Goal: Task Accomplishment & Management: Use online tool/utility

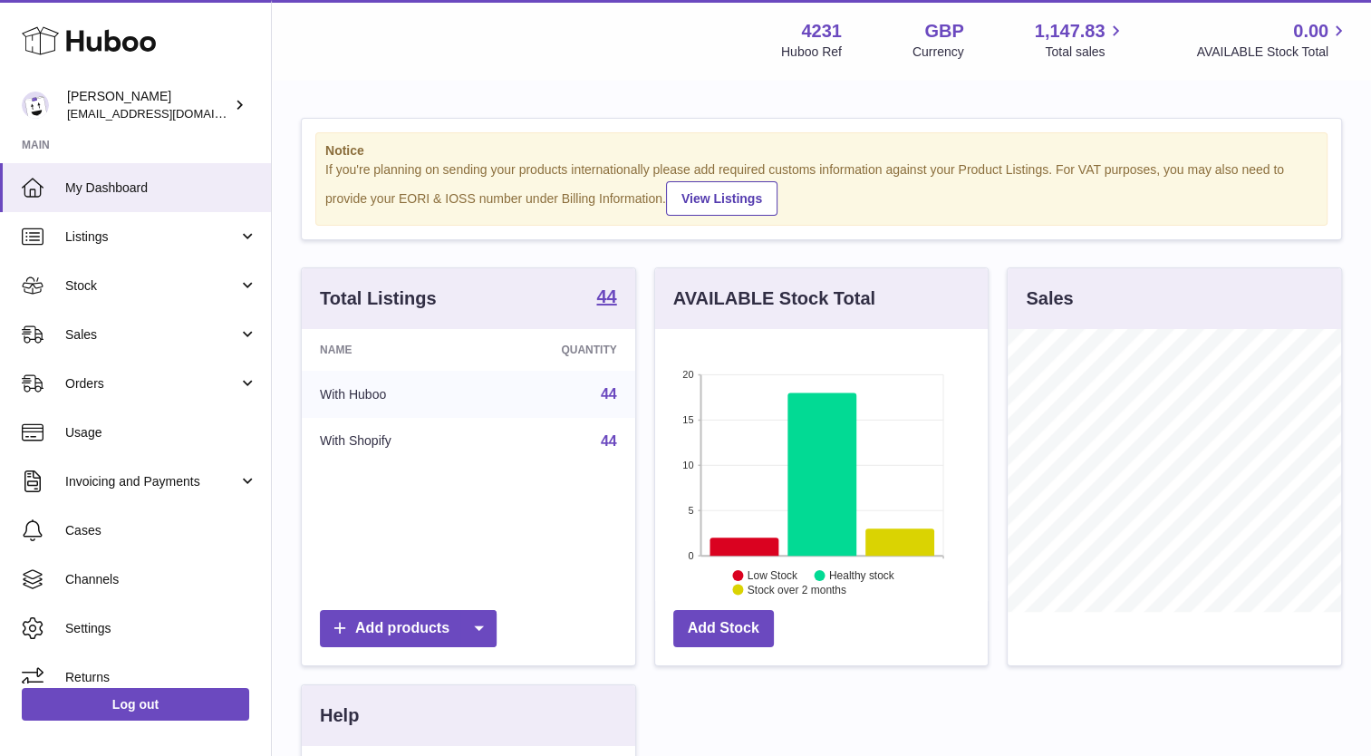
scroll to position [283, 334]
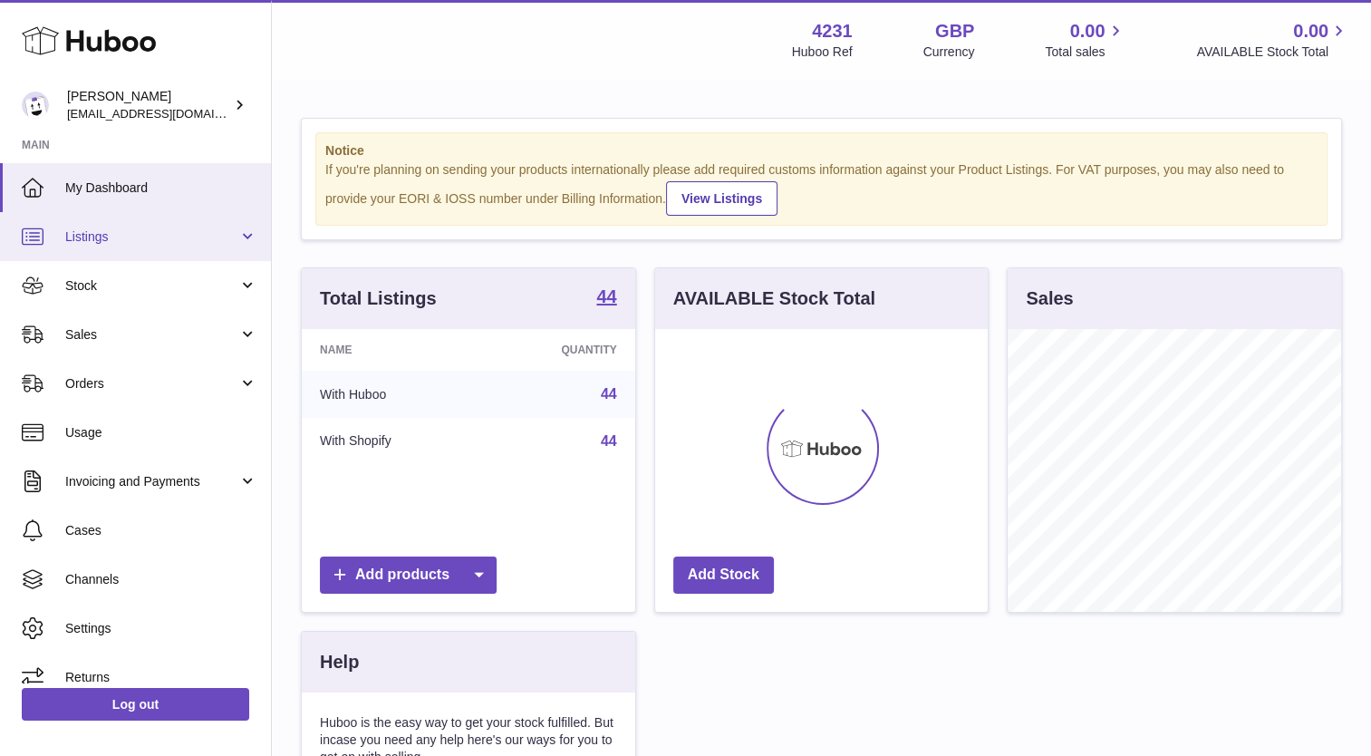
scroll to position [283, 334]
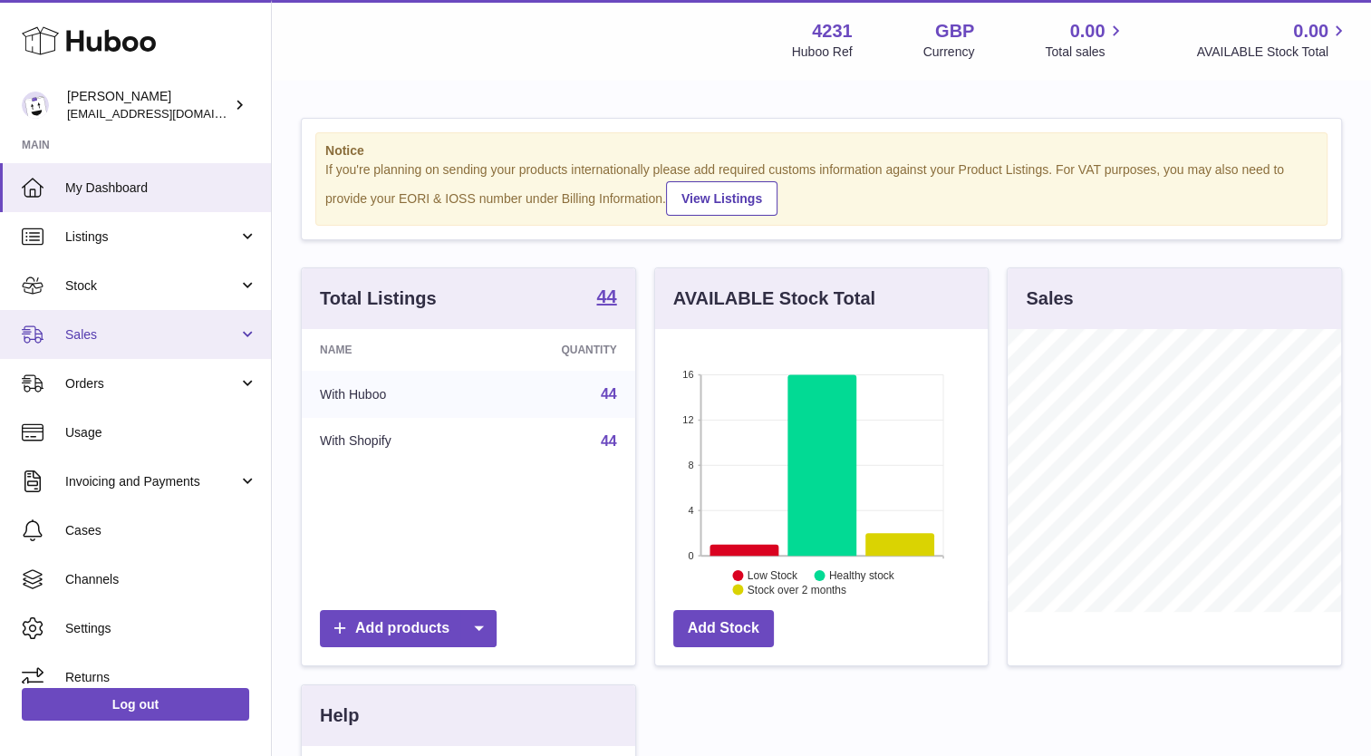
click at [89, 331] on span "Sales" at bounding box center [151, 334] width 173 height 17
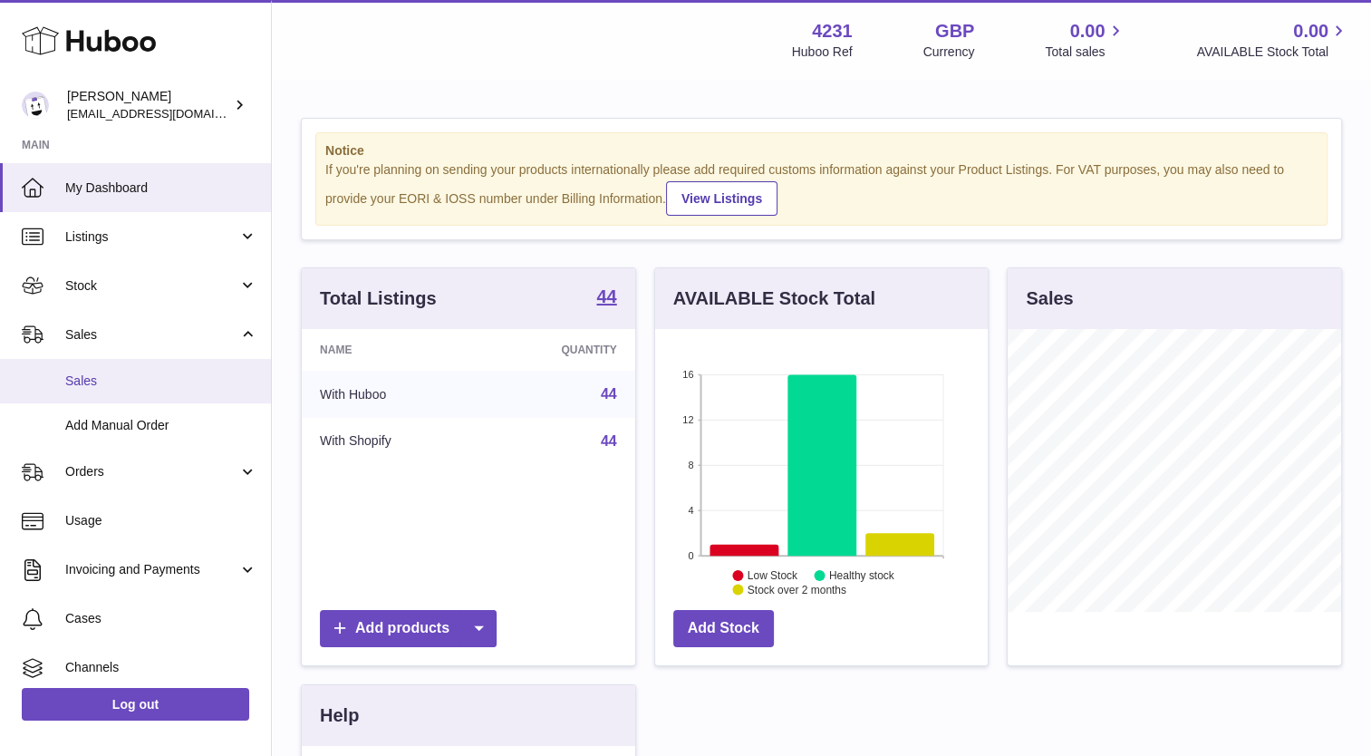
click at [86, 370] on link "Sales" at bounding box center [135, 381] width 271 height 44
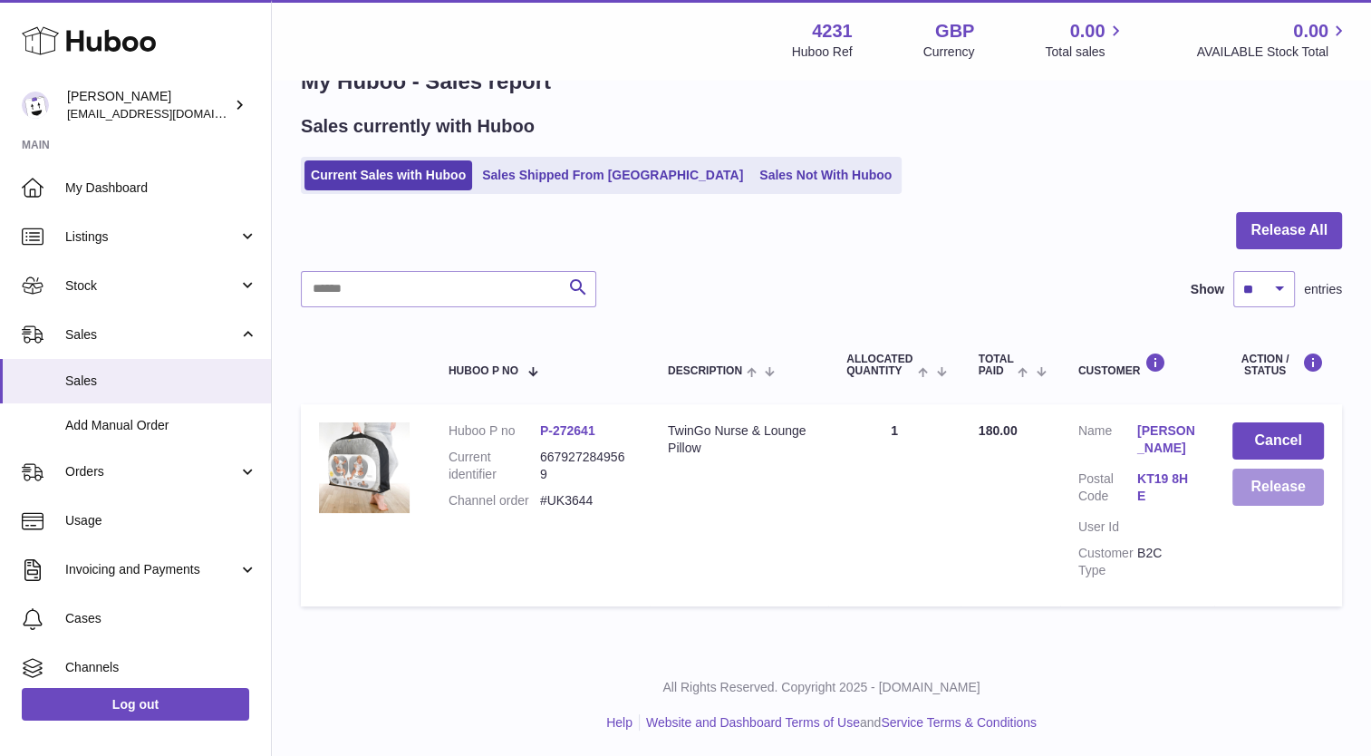
click at [1291, 494] on button "Release" at bounding box center [1279, 487] width 92 height 37
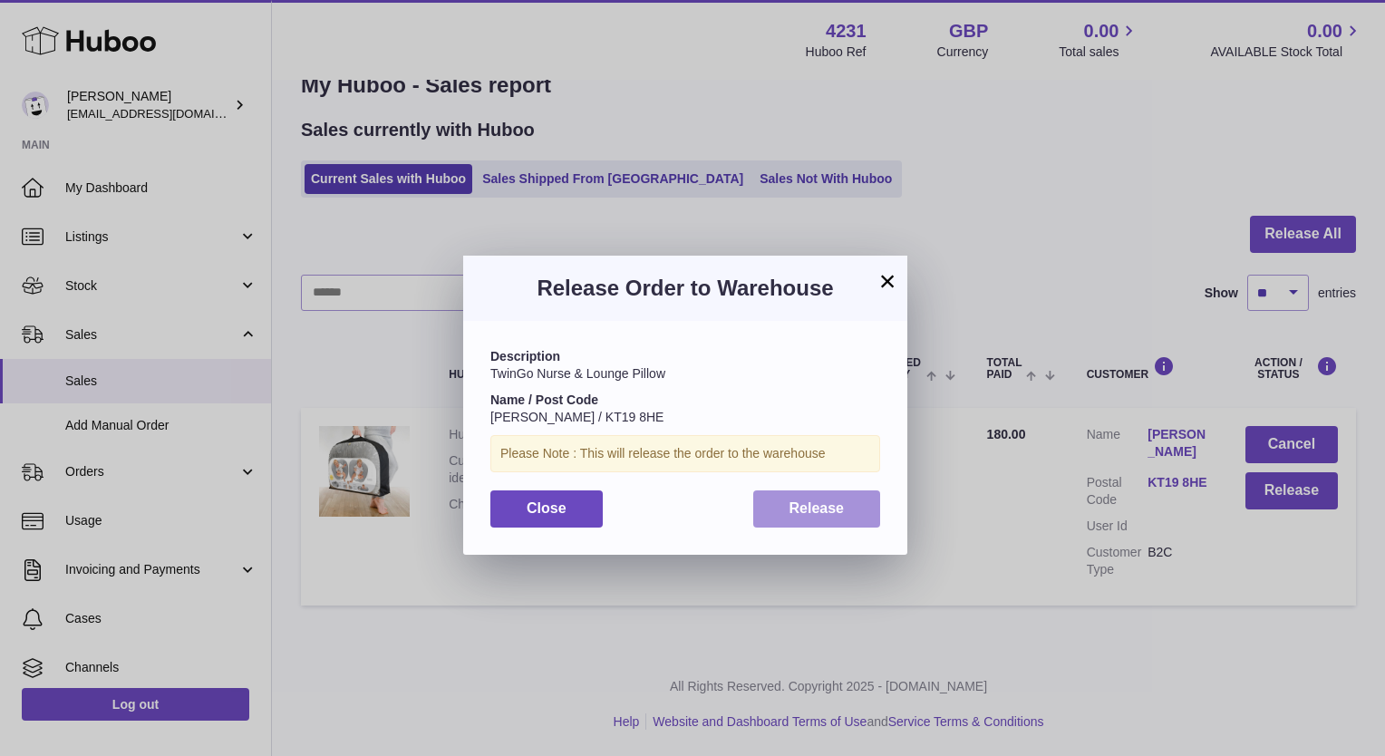
click at [763, 500] on button "Release" at bounding box center [817, 508] width 128 height 37
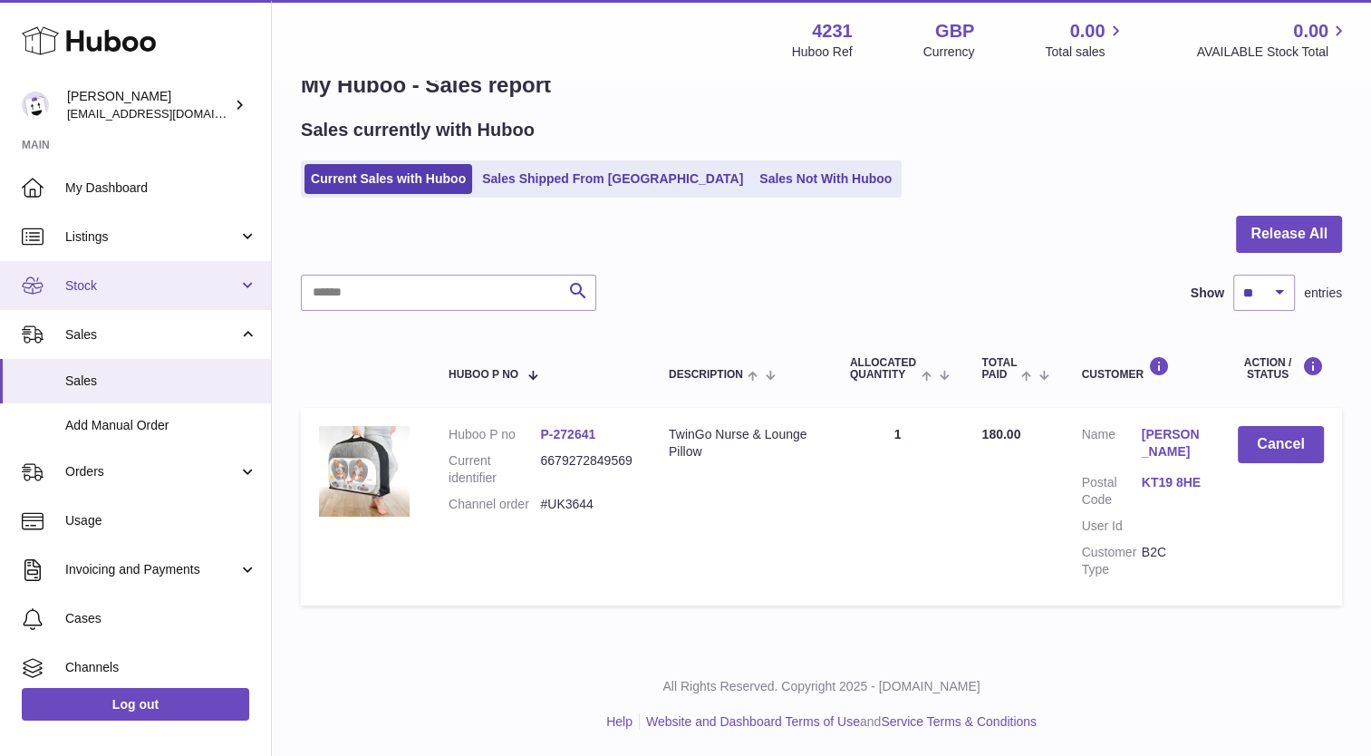
click at [82, 270] on link "Stock" at bounding box center [135, 285] width 271 height 49
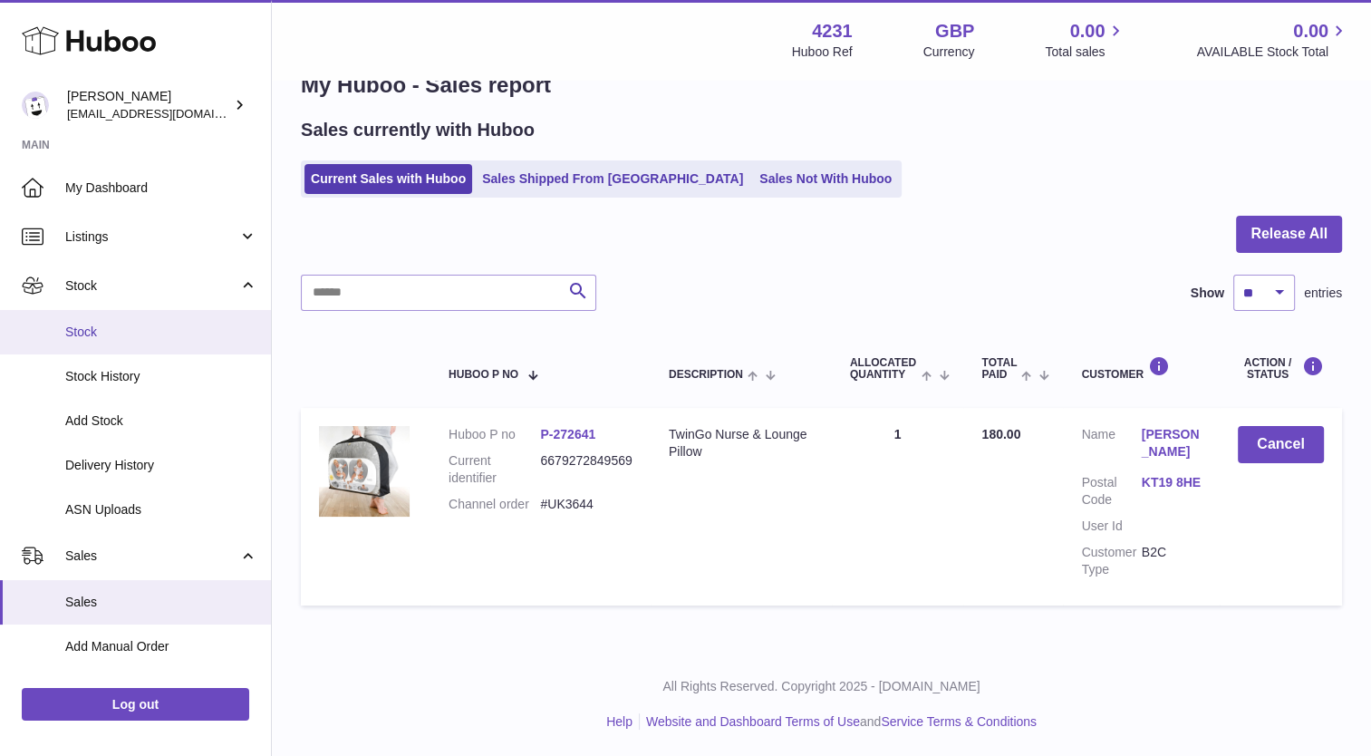
click at [84, 329] on span "Stock" at bounding box center [161, 332] width 192 height 17
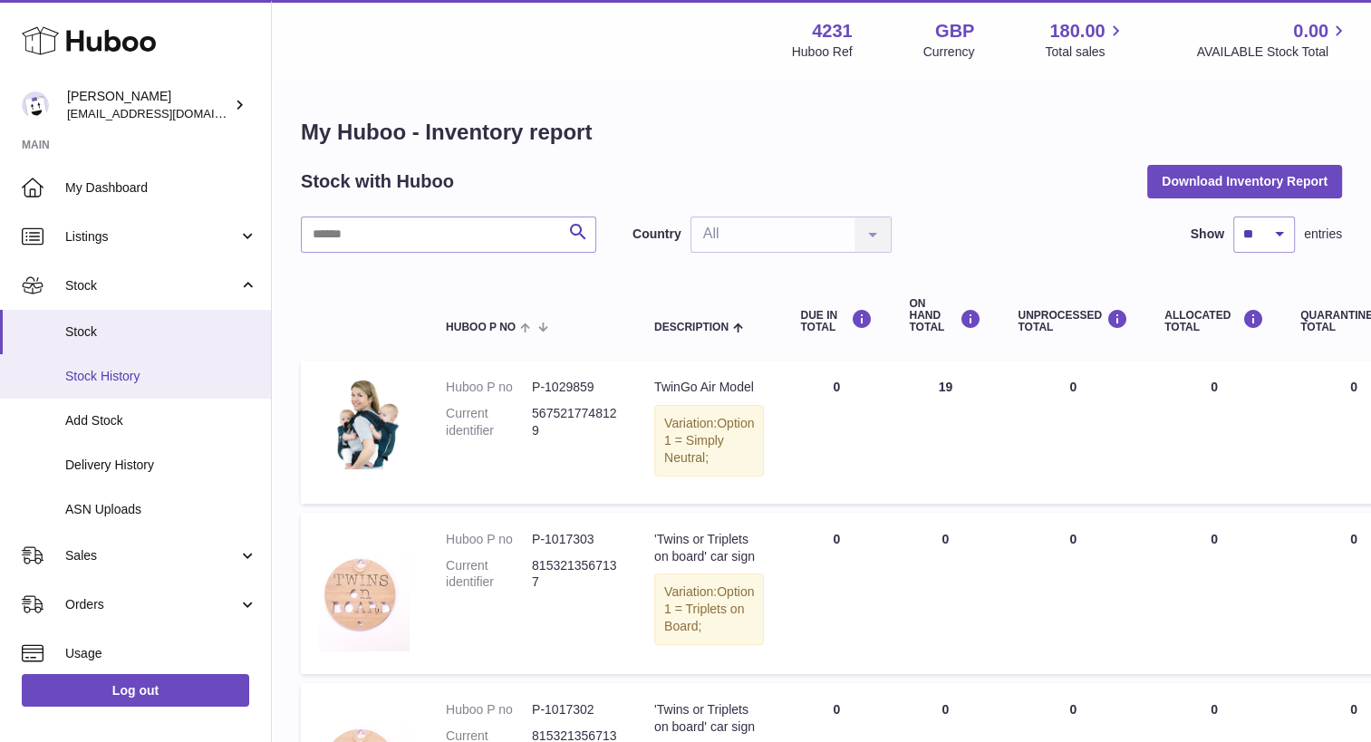
click at [123, 364] on link "Stock History" at bounding box center [135, 376] width 271 height 44
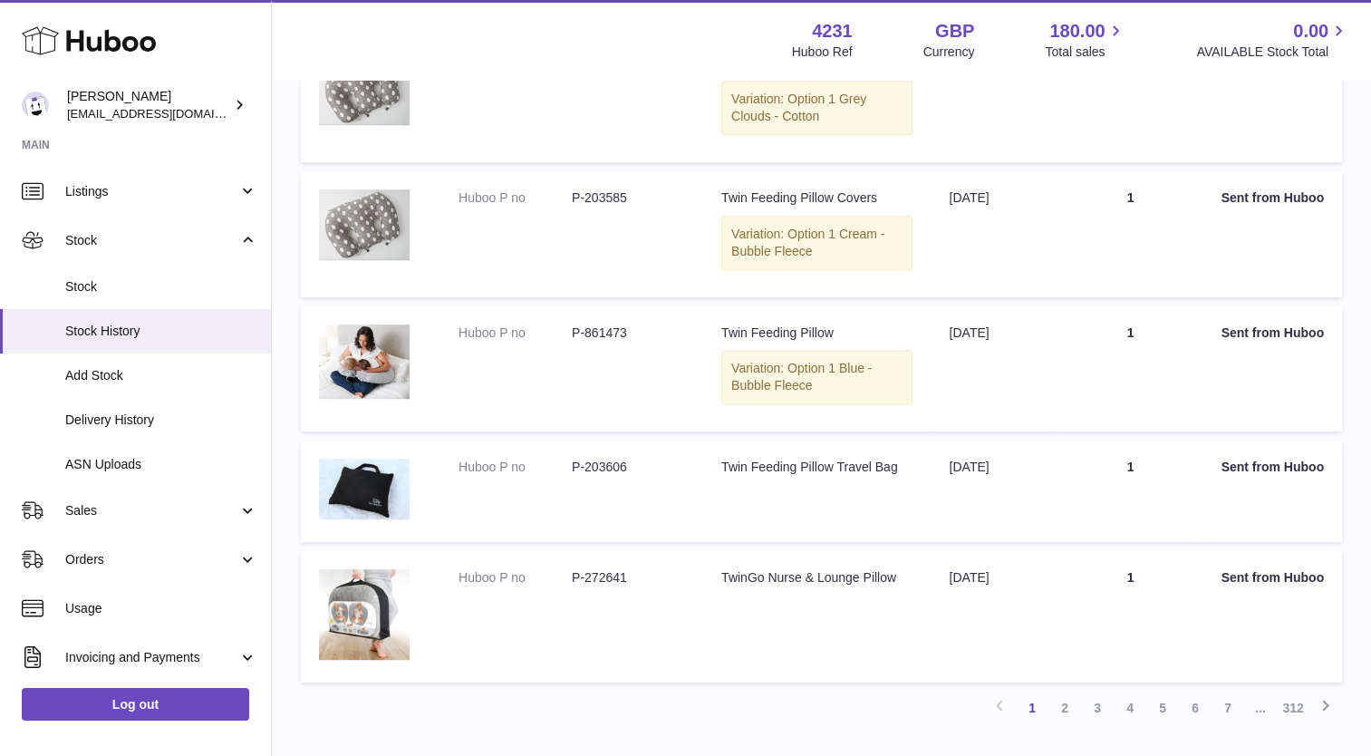
scroll to position [1080, 0]
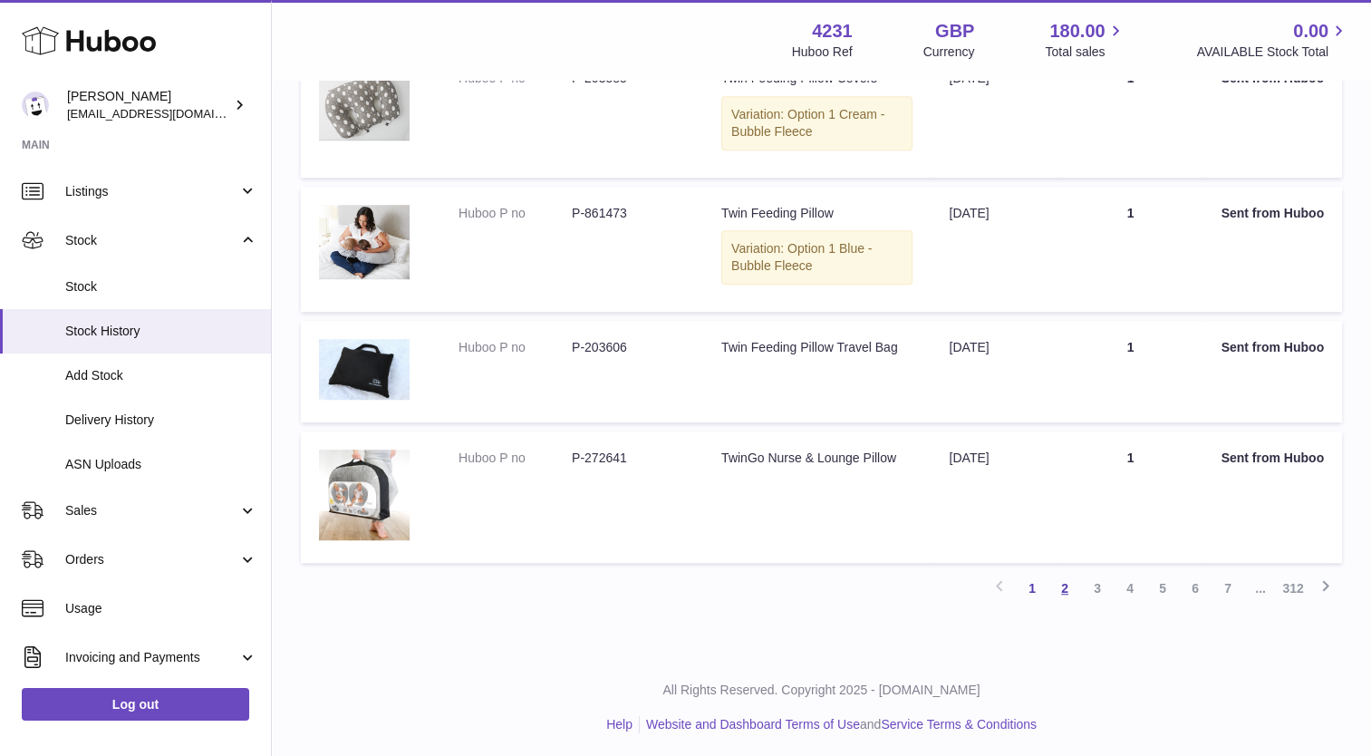
click at [1071, 581] on link "2" at bounding box center [1065, 588] width 33 height 33
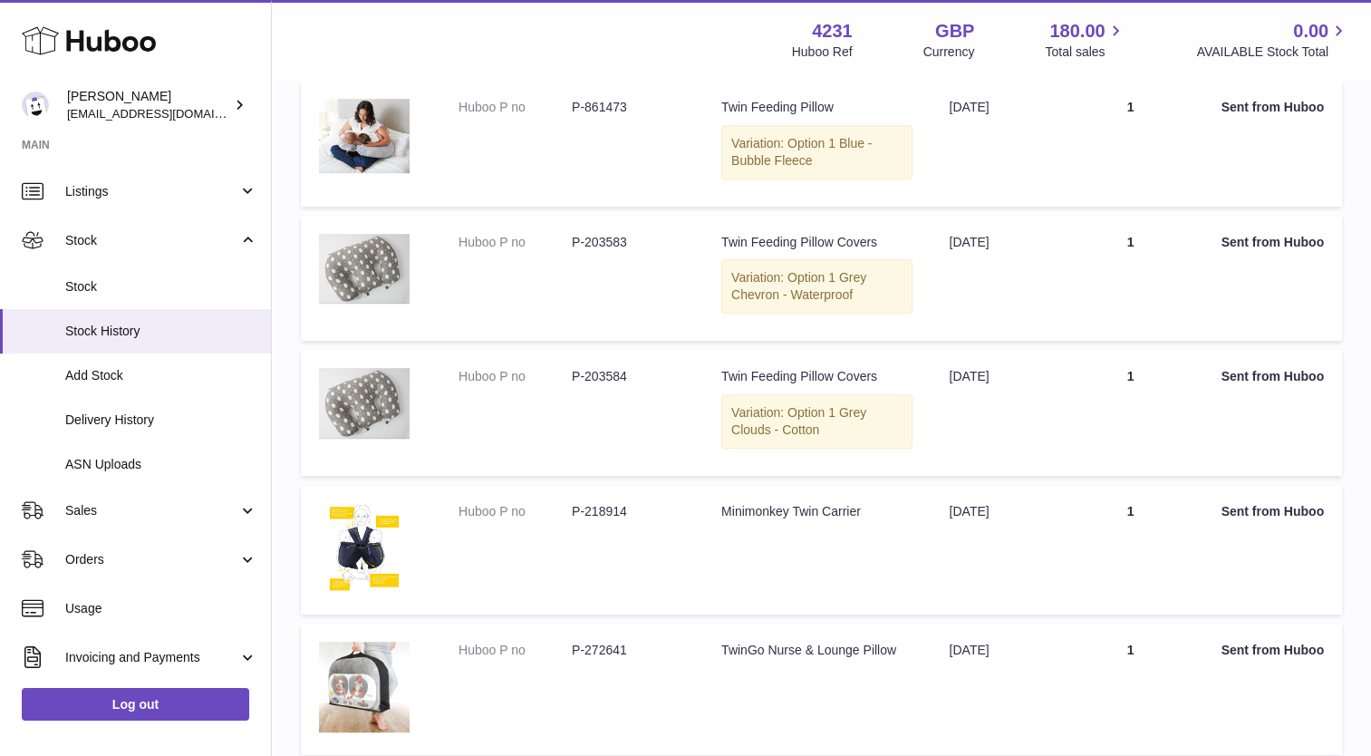
scroll to position [1120, 0]
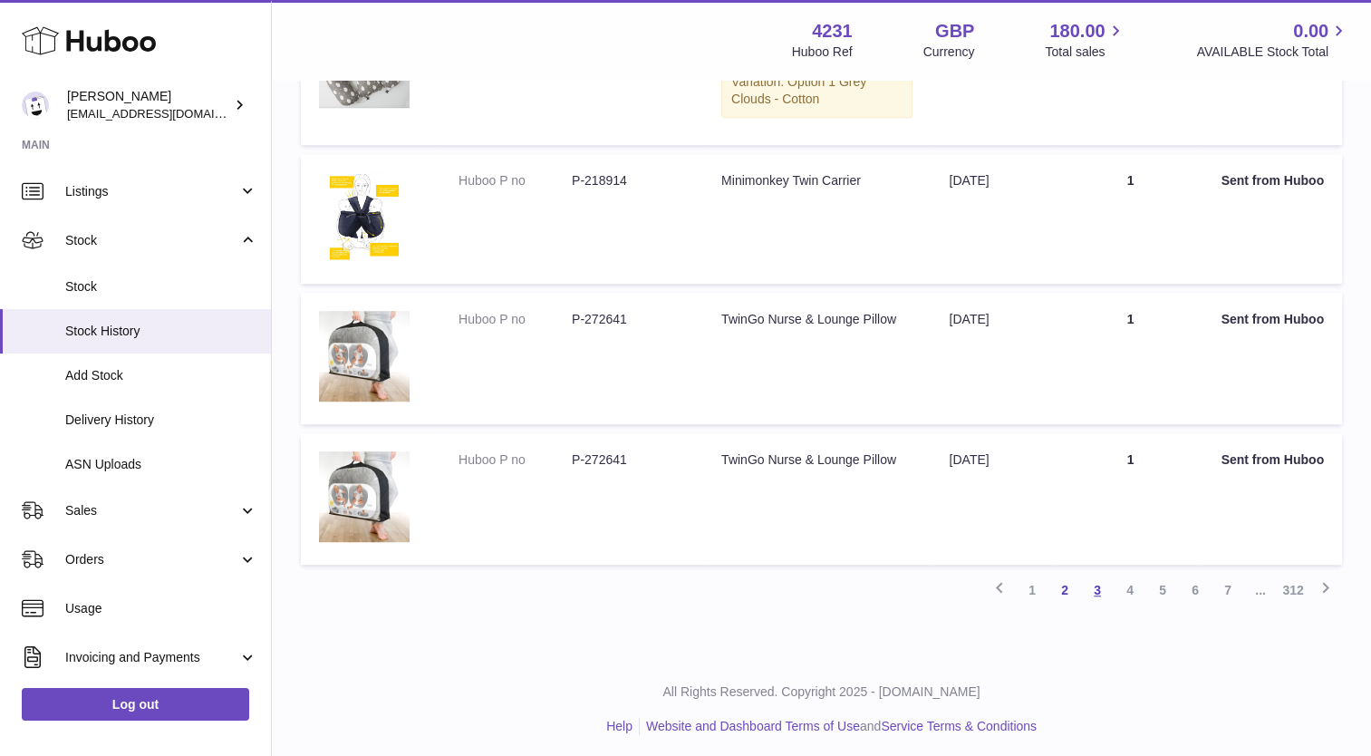
click at [1106, 576] on link "3" at bounding box center [1097, 590] width 33 height 33
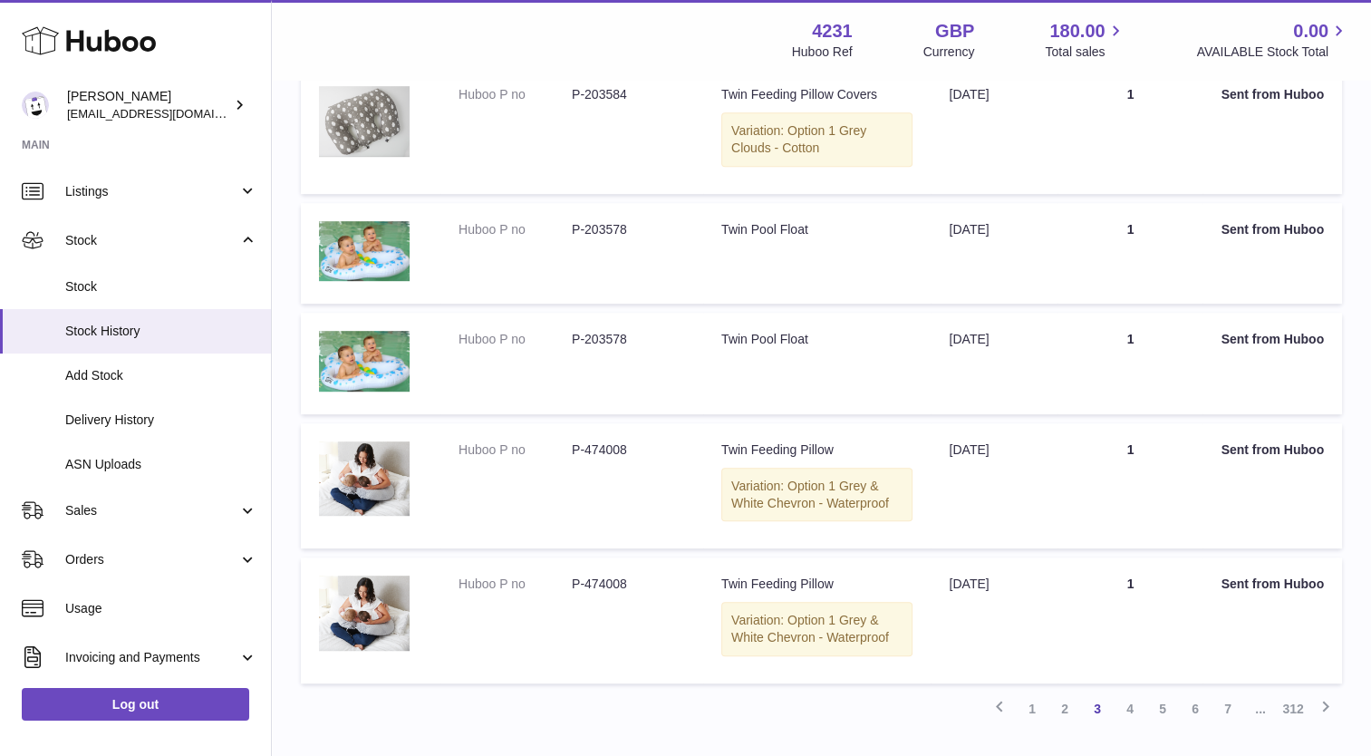
scroll to position [1044, 0]
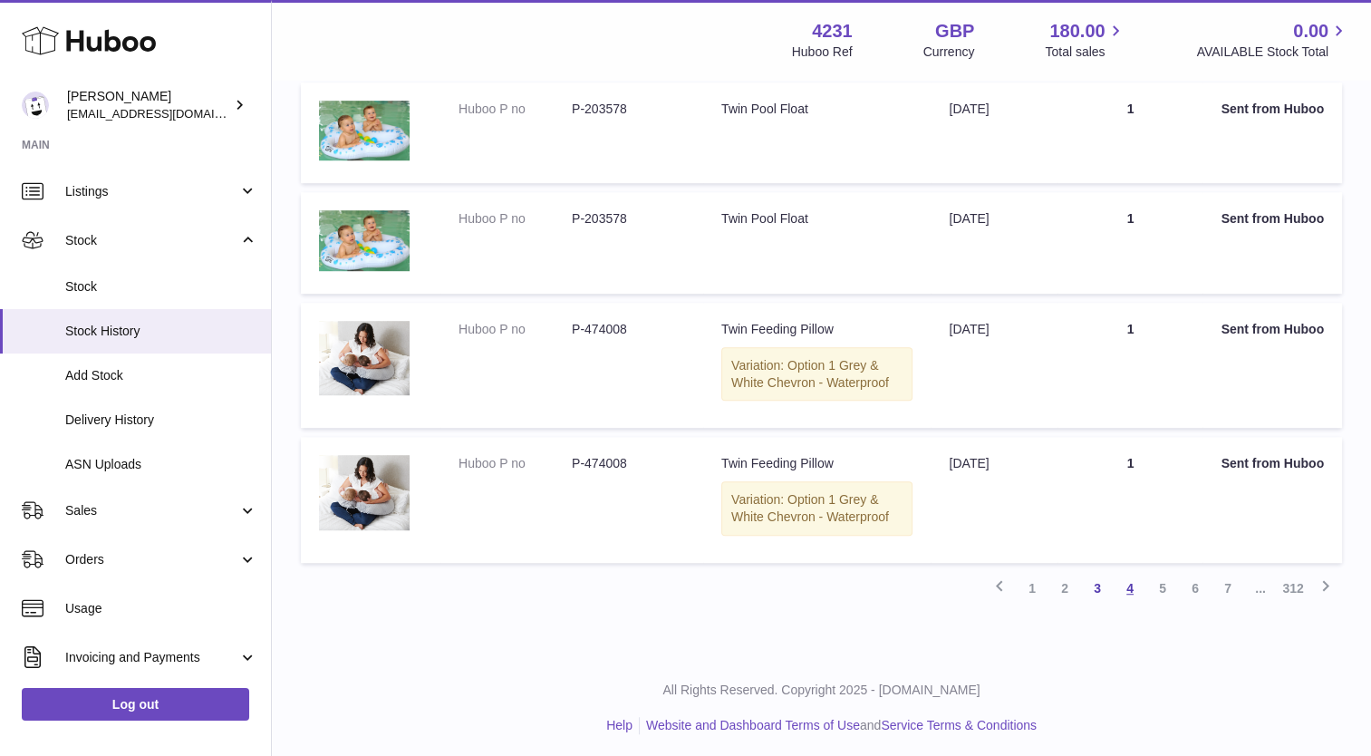
click at [1131, 584] on link "4" at bounding box center [1130, 588] width 33 height 33
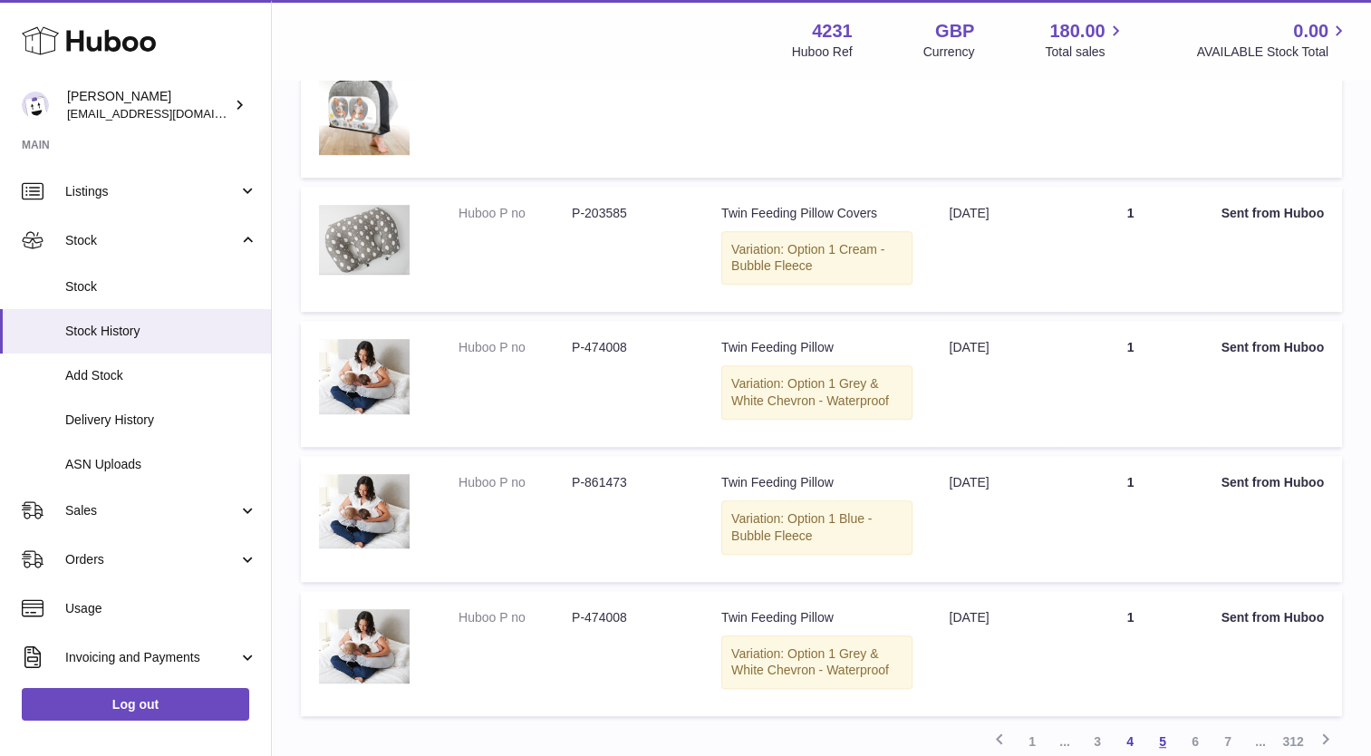
scroll to position [1095, 0]
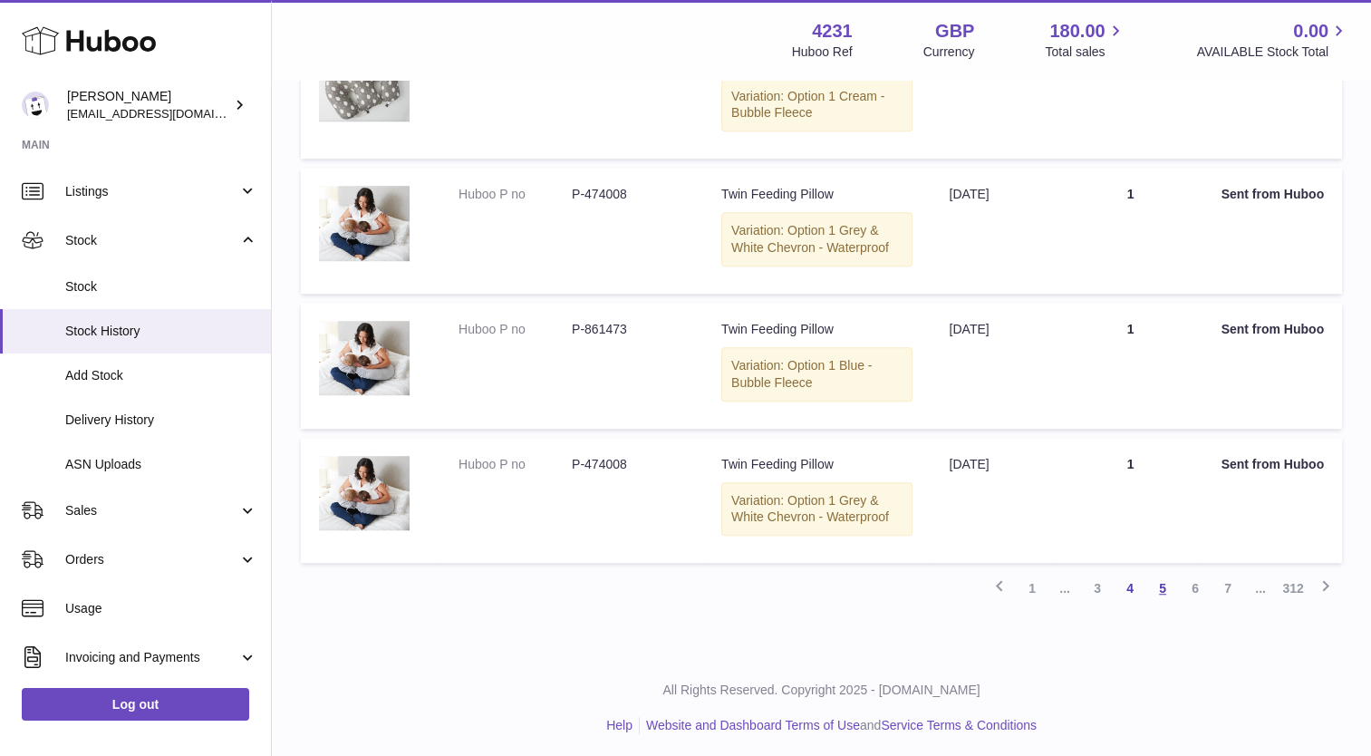
click at [1166, 578] on link "5" at bounding box center [1163, 588] width 33 height 33
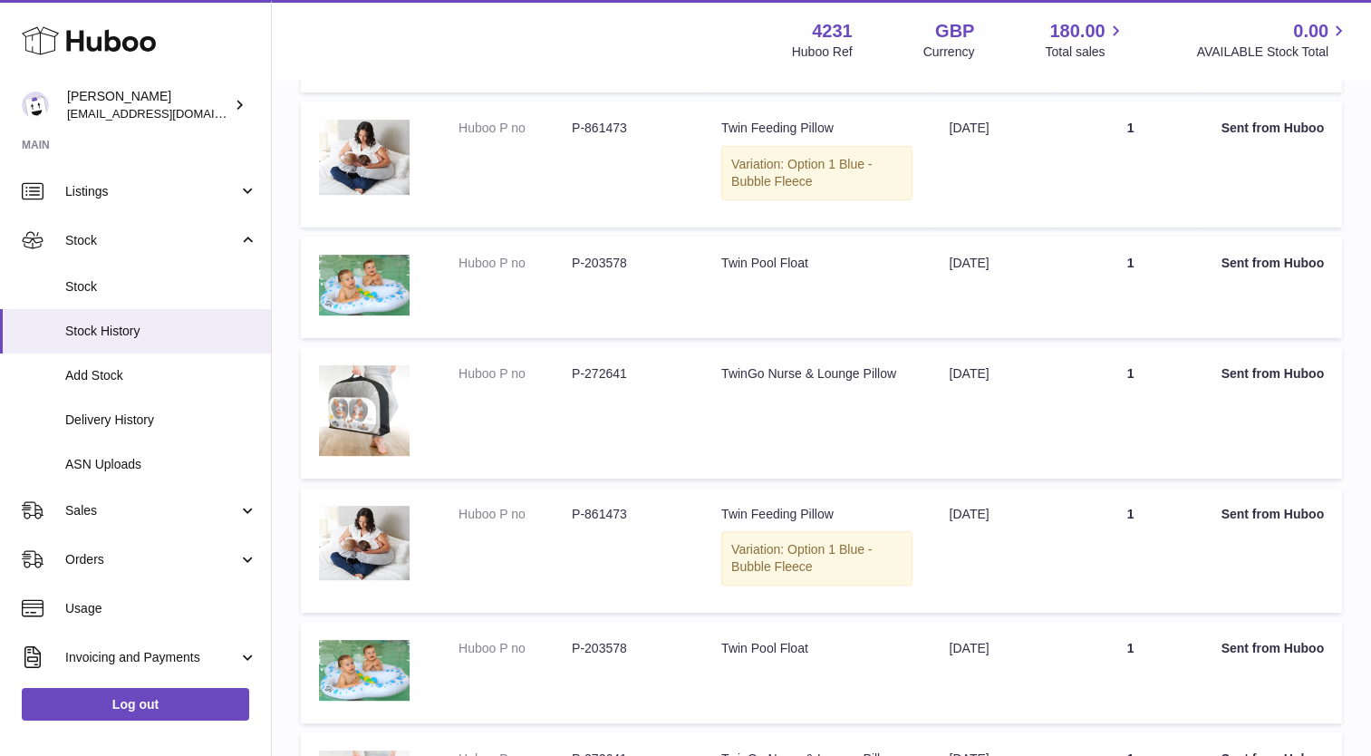
scroll to position [1051, 0]
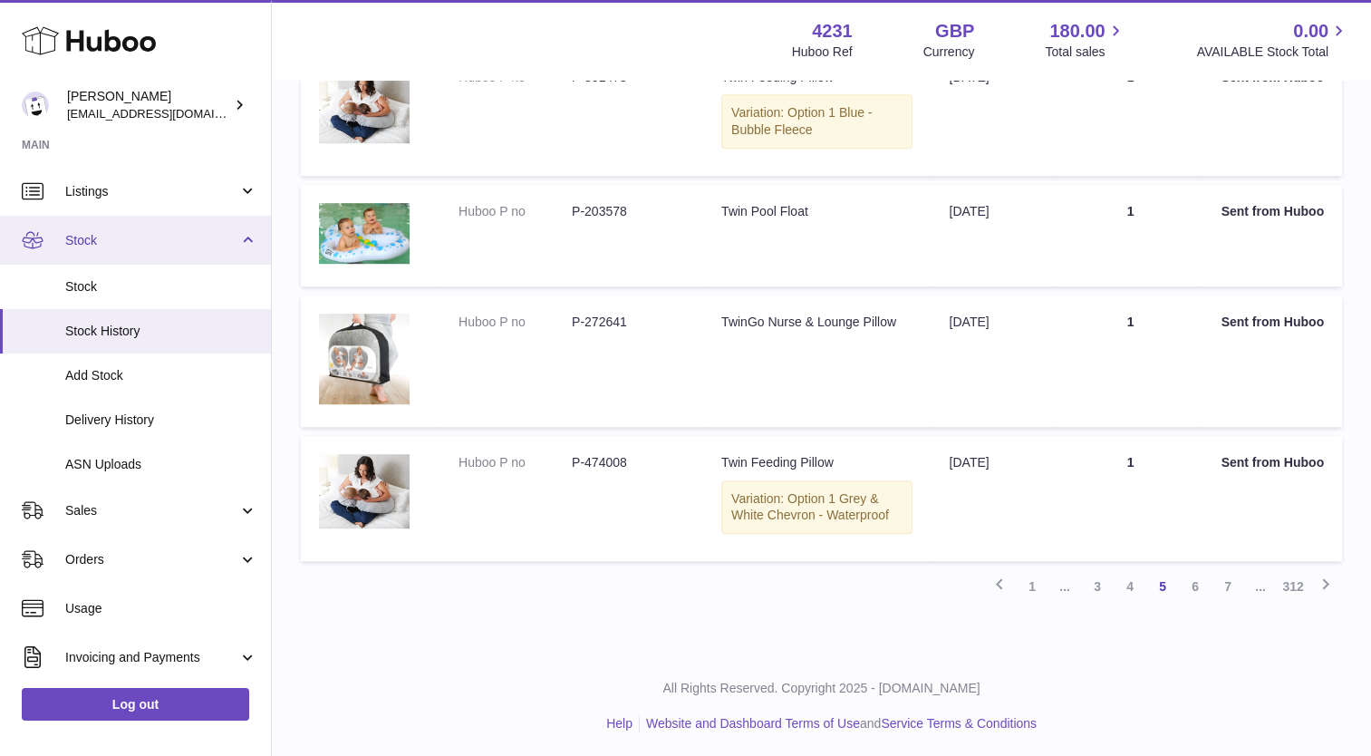
click at [83, 232] on span "Stock" at bounding box center [151, 240] width 173 height 17
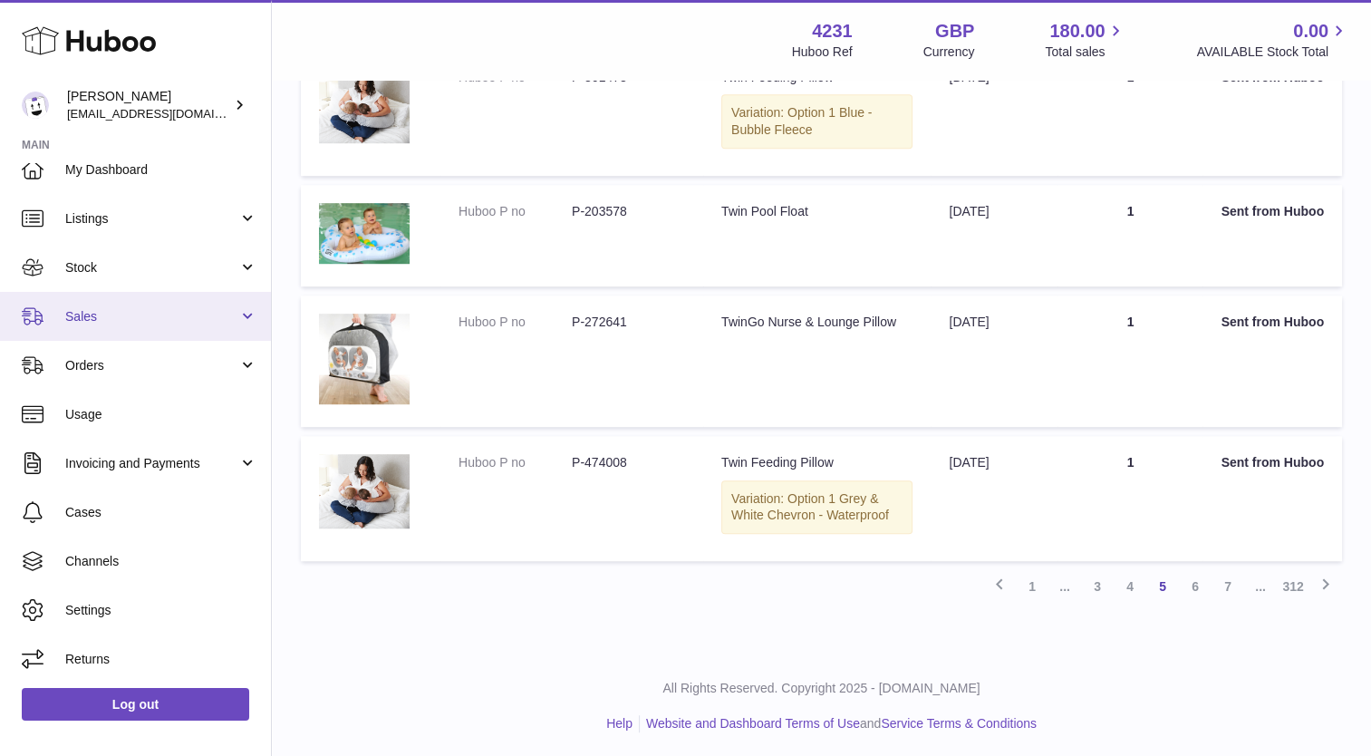
scroll to position [18, 0]
click at [81, 310] on span "Sales" at bounding box center [151, 316] width 173 height 17
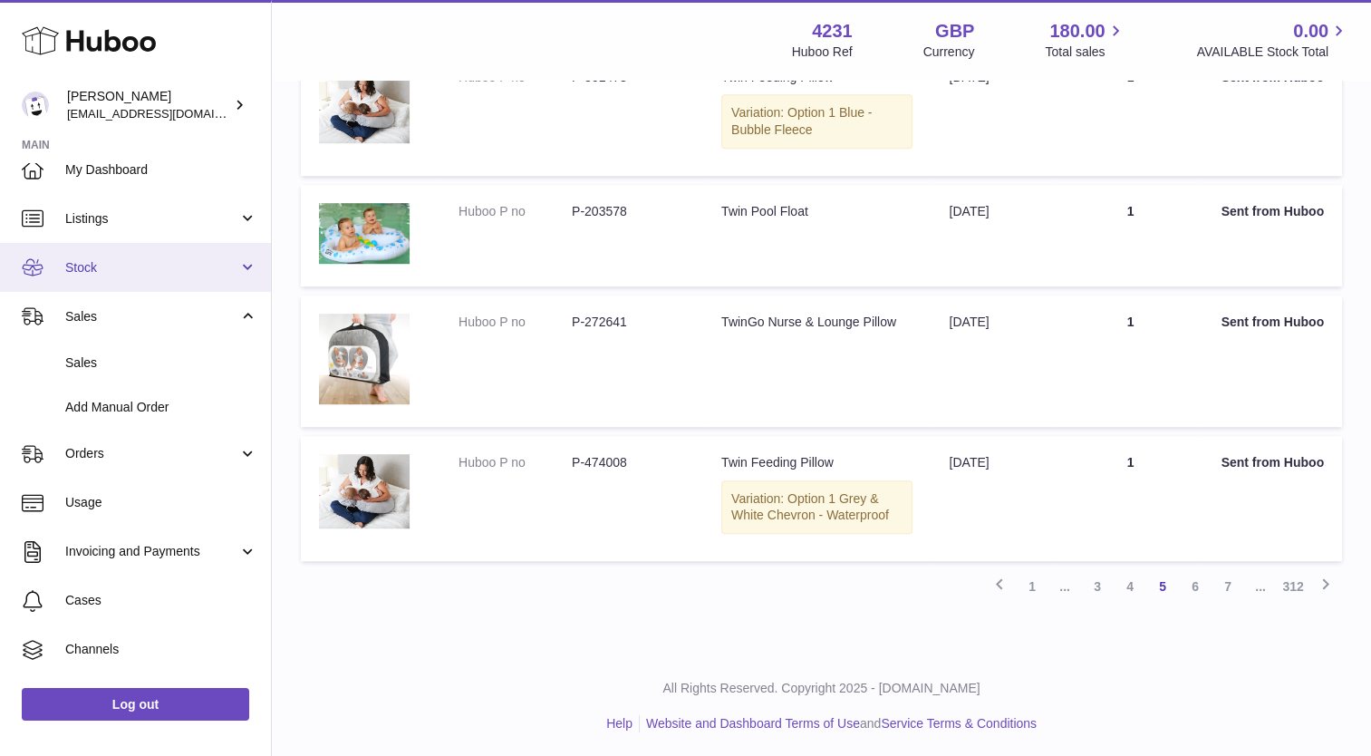
click at [92, 249] on link "Stock" at bounding box center [135, 267] width 271 height 49
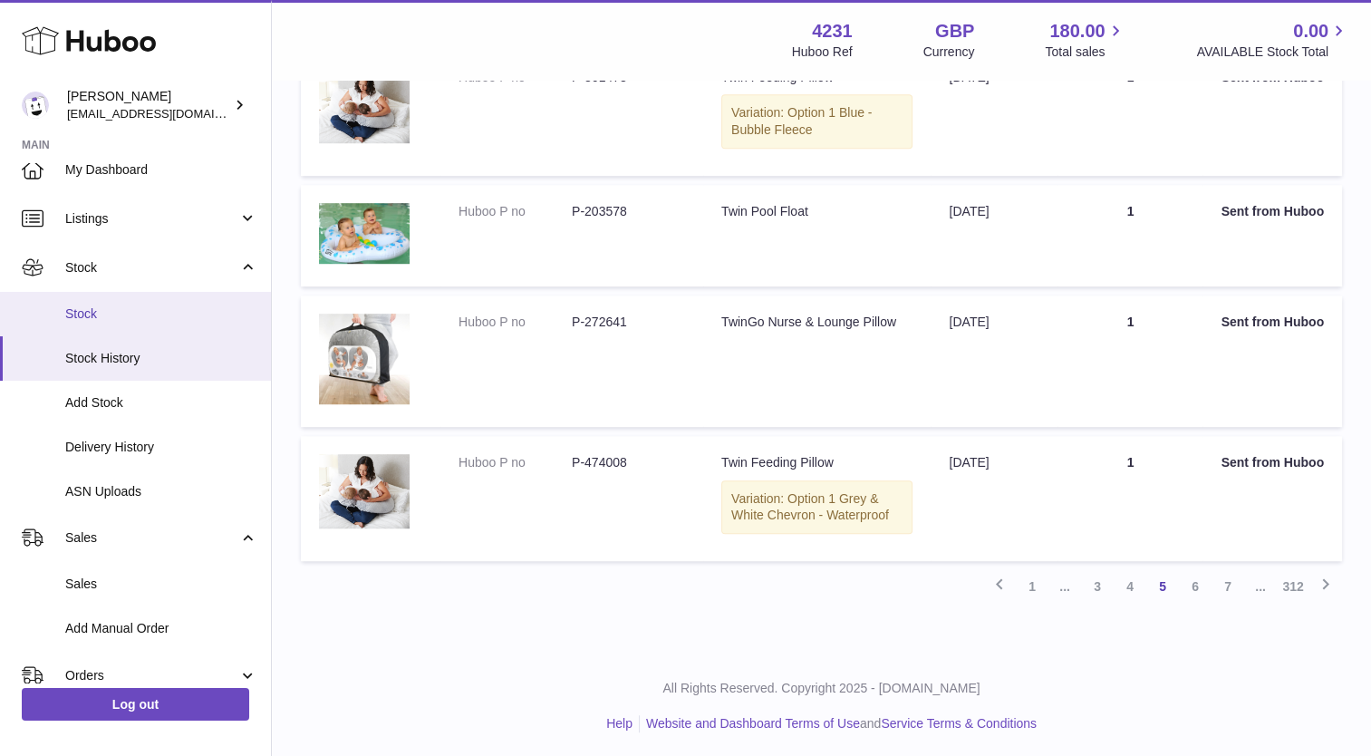
click at [72, 308] on span "Stock" at bounding box center [161, 313] width 192 height 17
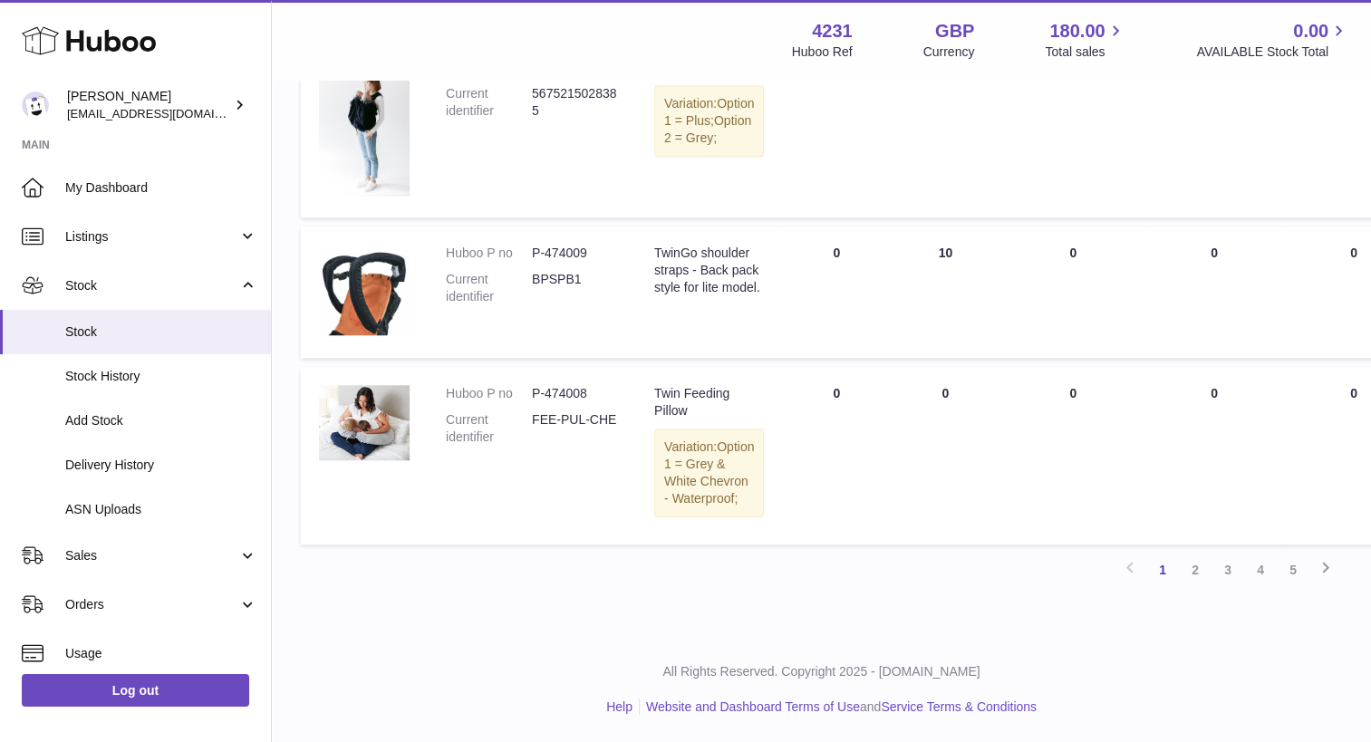
scroll to position [1685, 0]
